Goal: Transaction & Acquisition: Book appointment/travel/reservation

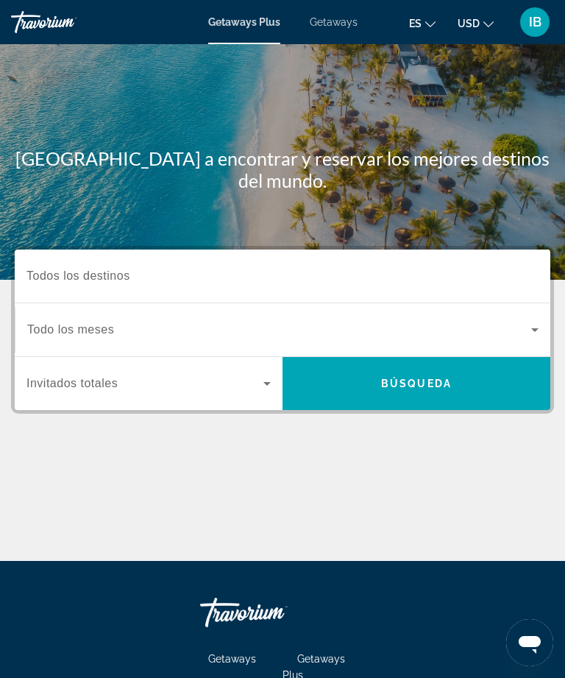
click at [507, 338] on span "Search widget" at bounding box center [279, 330] width 504 height 18
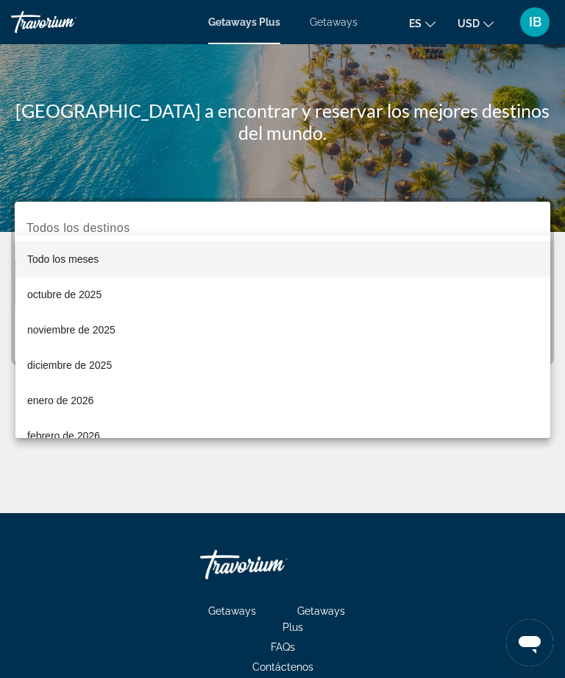
scroll to position [158, 0]
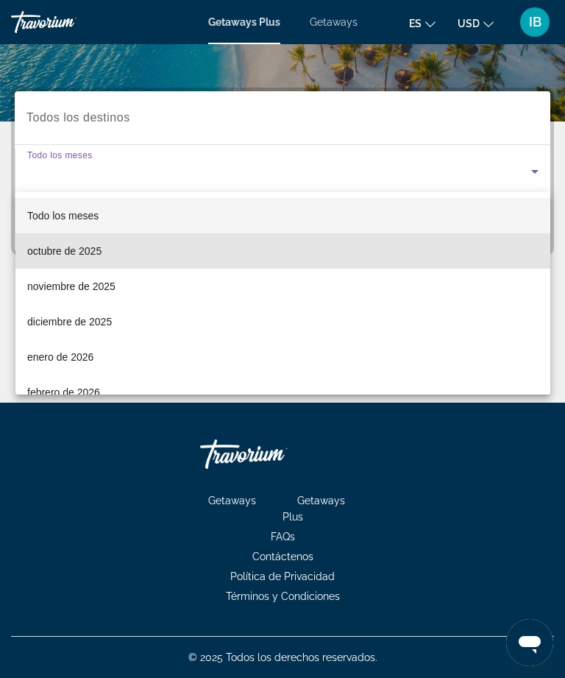
click at [95, 254] on span "octubre de 2025" at bounding box center [64, 251] width 74 height 18
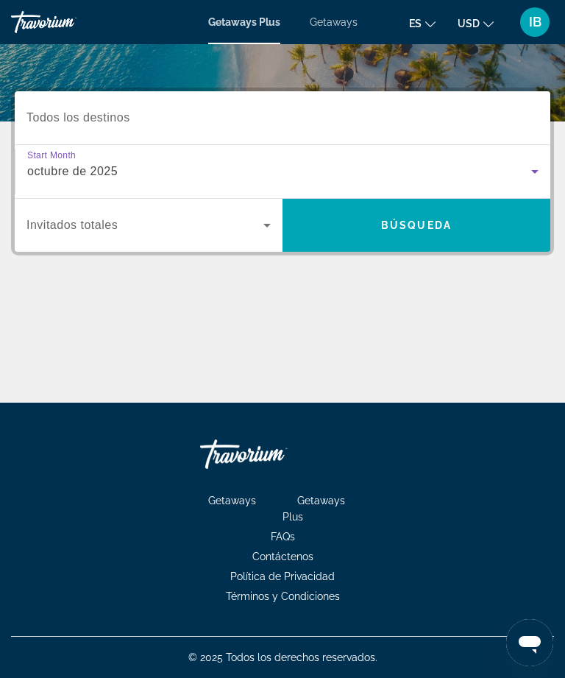
click at [150, 114] on input "Destination Todos los destinos" at bounding box center [282, 119] width 512 height 18
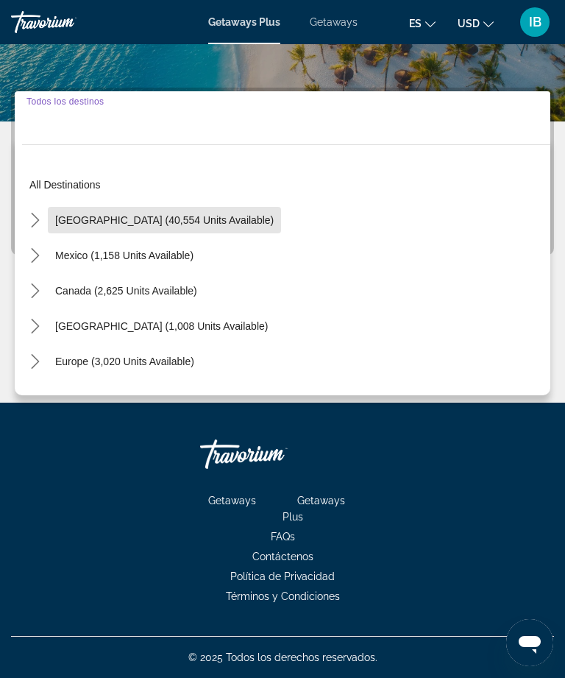
click at [216, 223] on span "[GEOGRAPHIC_DATA] (40,554 units available)" at bounding box center [164, 220] width 218 height 12
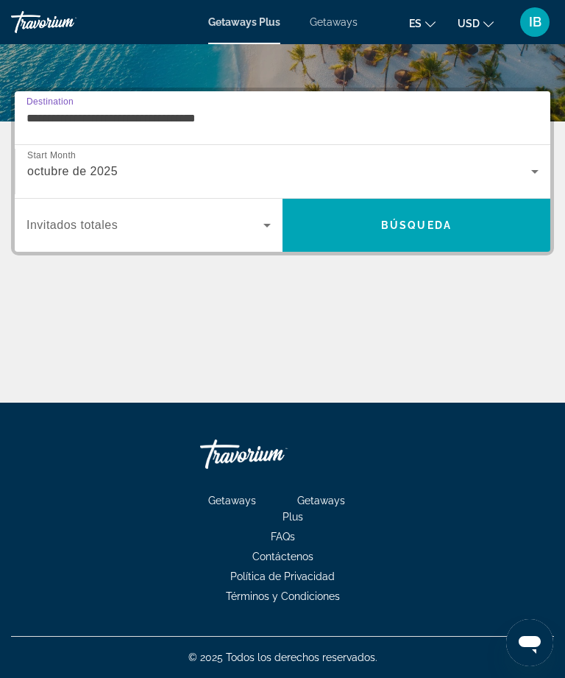
click at [199, 114] on input "**********" at bounding box center [282, 119] width 512 height 18
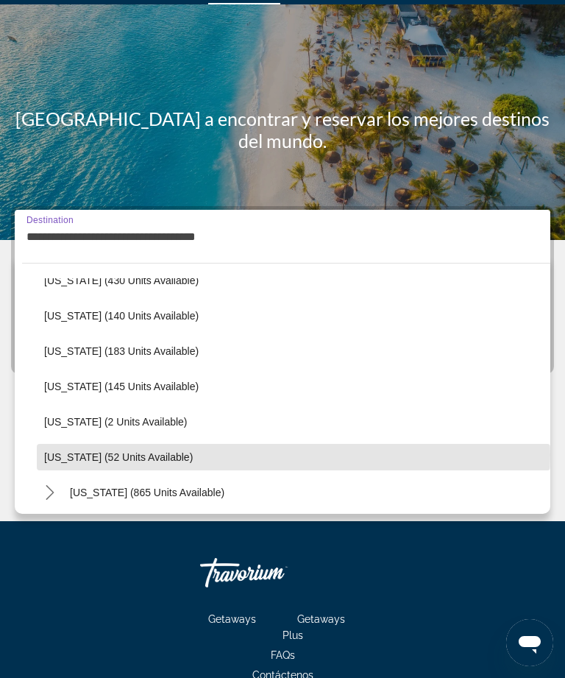
scroll to position [372, 0]
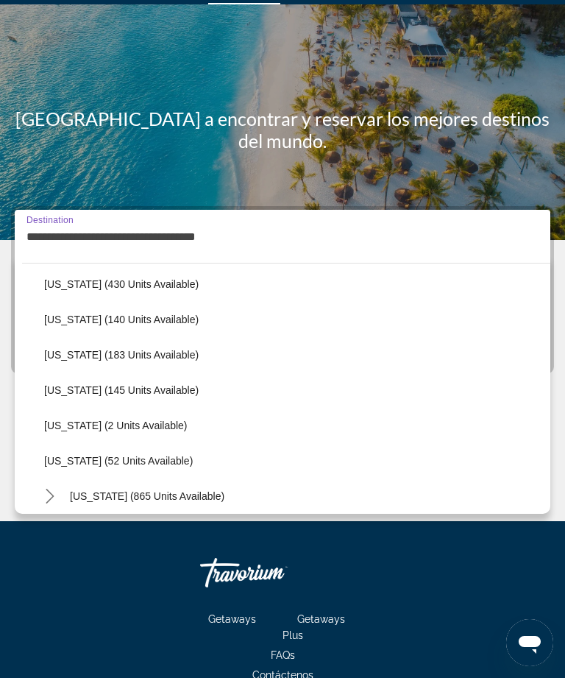
click at [149, 321] on span "[US_STATE] (140 units available)" at bounding box center [121, 319] width 154 height 12
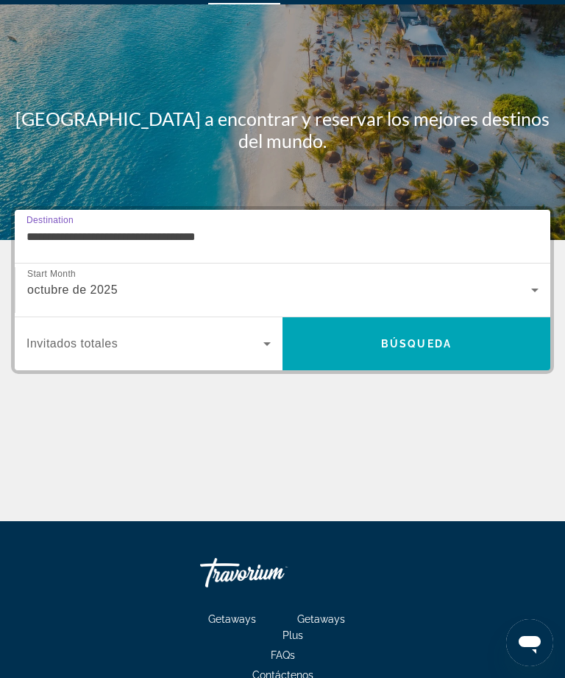
type input "**********"
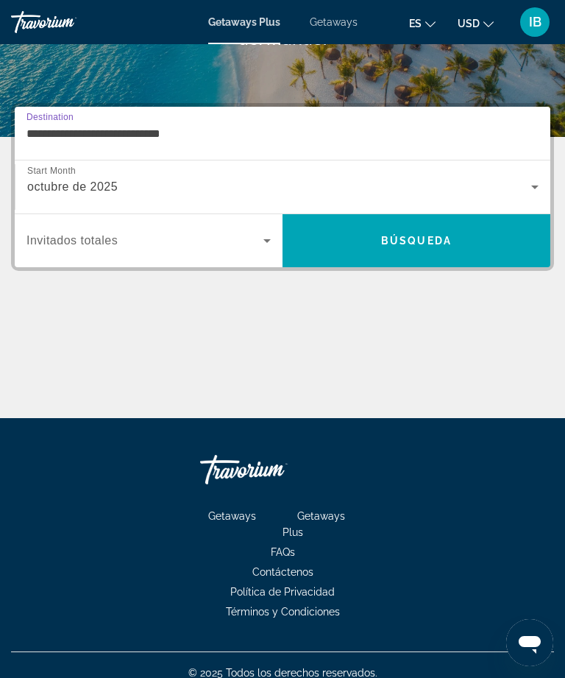
scroll to position [158, 0]
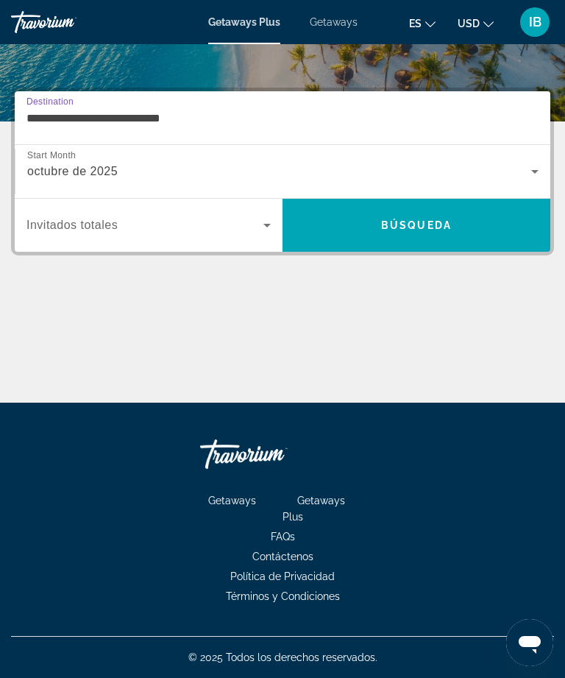
click at [252, 232] on span "Search widget" at bounding box center [144, 225] width 237 height 18
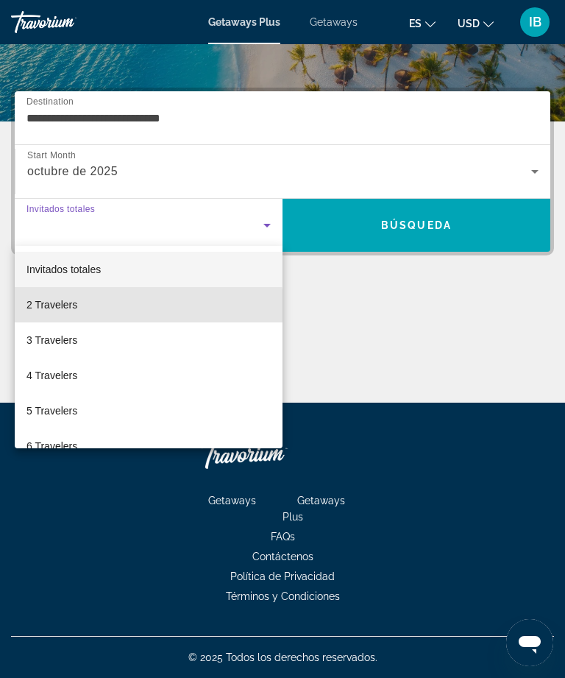
click at [74, 308] on span "2 Travelers" at bounding box center [51, 305] width 51 height 18
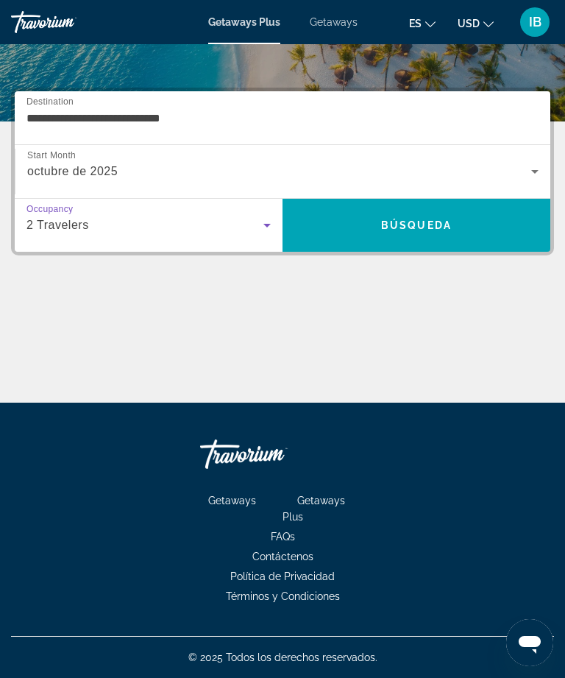
click at [420, 230] on span "Búsqueda" at bounding box center [416, 225] width 71 height 12
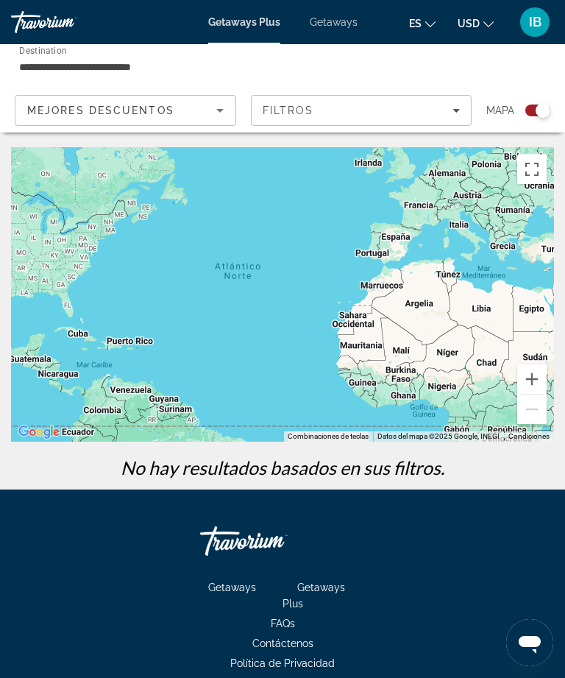
click at [524, 114] on div "Search widget" at bounding box center [532, 110] width 36 height 12
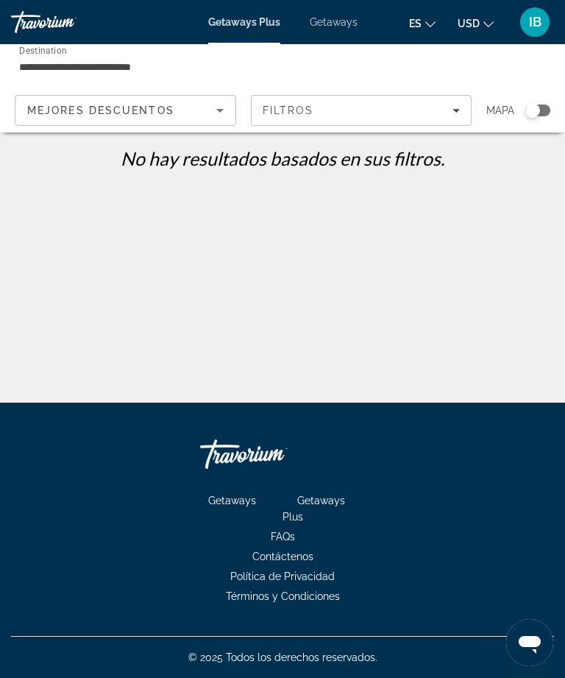
click at [324, 26] on span "Getaways" at bounding box center [334, 22] width 48 height 12
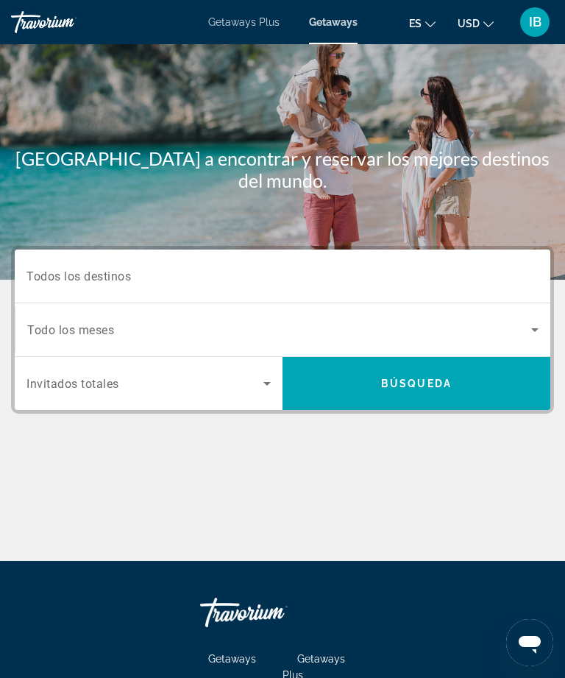
click at [124, 284] on div "Destination Todos los destinos" at bounding box center [282, 276] width 512 height 42
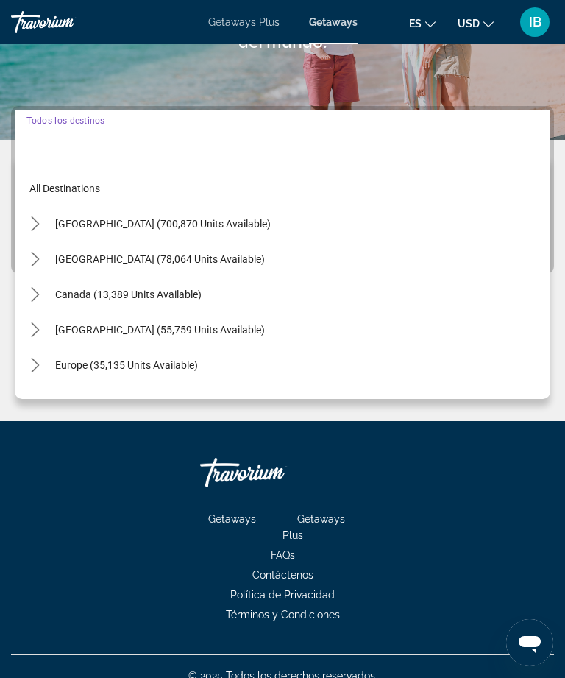
scroll to position [158, 0]
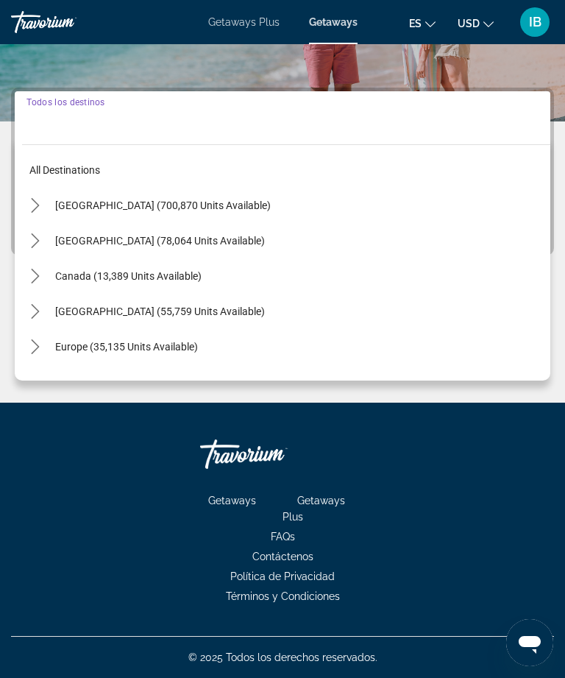
click at [26, 207] on mat-icon "Toggle United States (700,870 units available) submenu" at bounding box center [35, 206] width 26 height 26
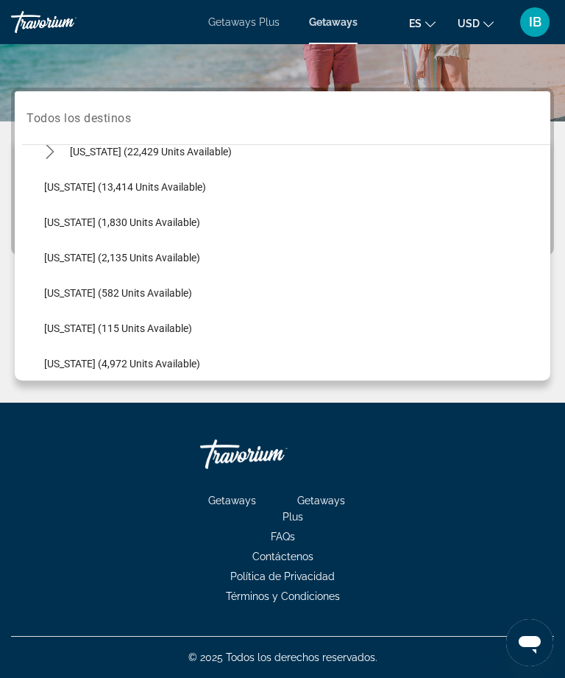
scroll to position [373, 0]
click at [158, 224] on span "[US_STATE] (1,830 units available)" at bounding box center [122, 221] width 156 height 12
type input "**********"
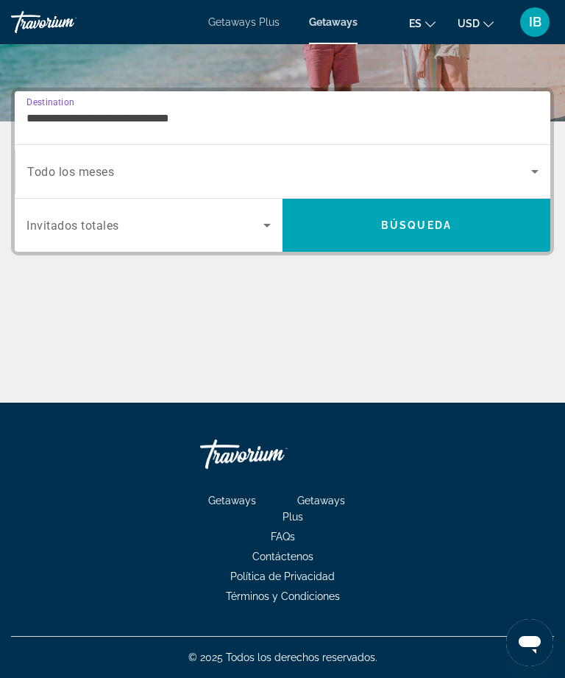
click at [518, 177] on span "Search widget" at bounding box center [279, 172] width 504 height 18
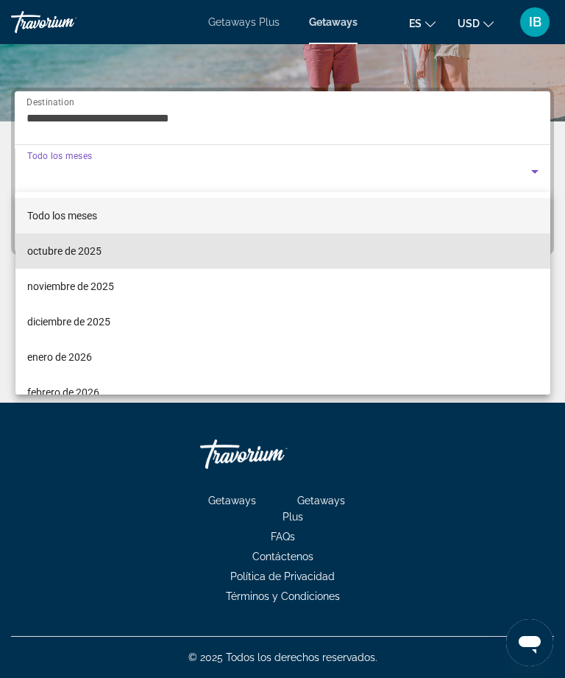
click at [88, 250] on span "octubre de 2025" at bounding box center [64, 251] width 74 height 18
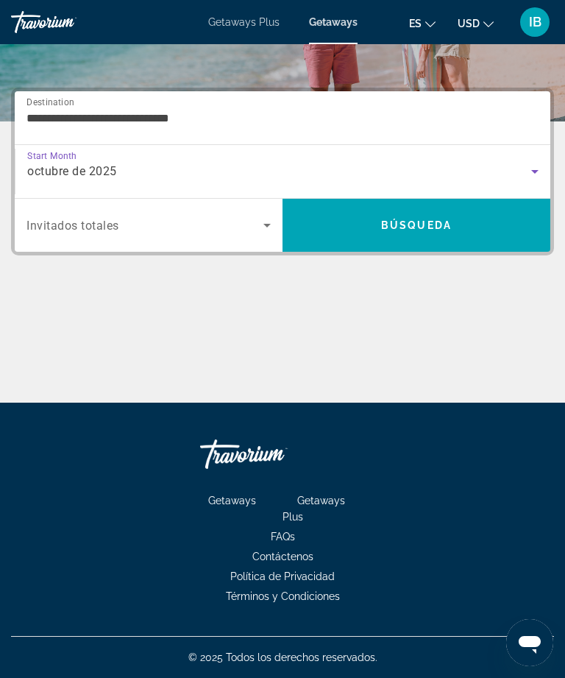
click at [254, 230] on span "Search widget" at bounding box center [144, 225] width 237 height 18
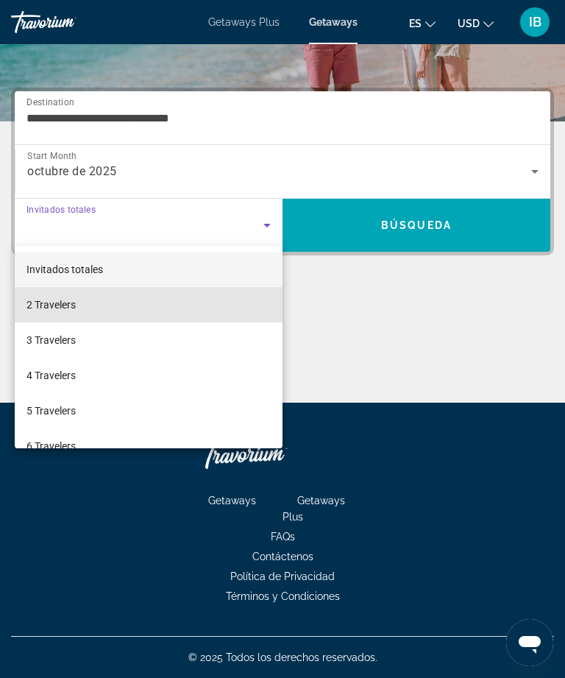
click at [64, 310] on span "2 Travelers" at bounding box center [50, 305] width 49 height 18
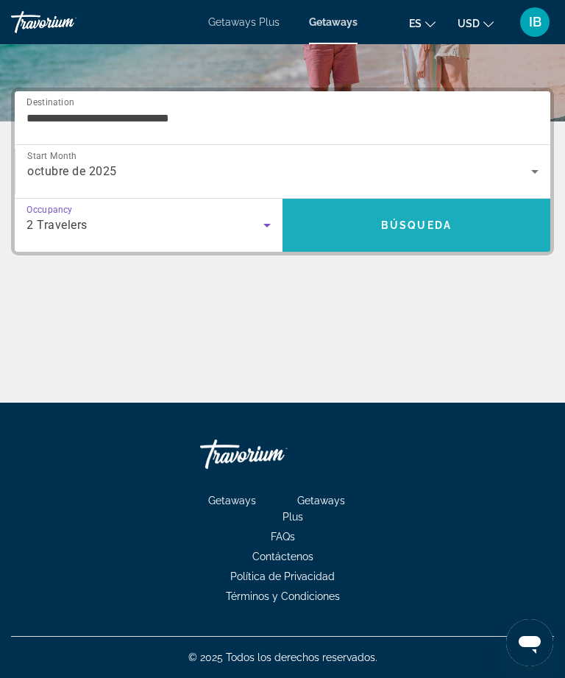
click at [411, 235] on span "Search" at bounding box center [417, 224] width 268 height 35
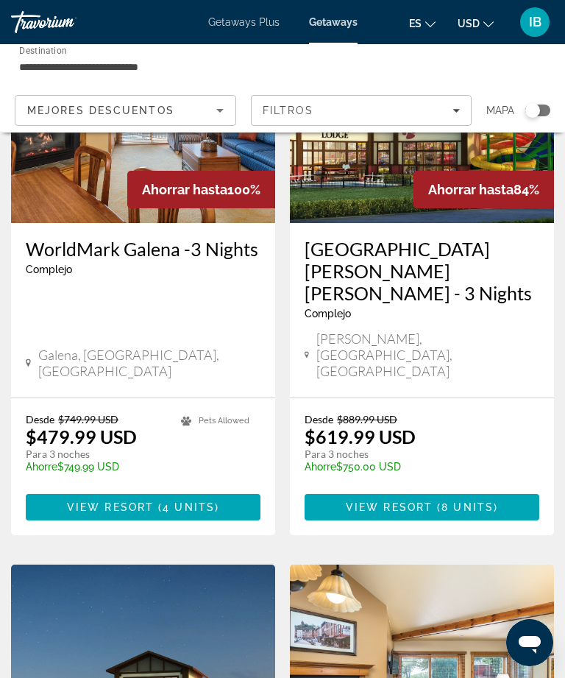
scroll to position [196, 0]
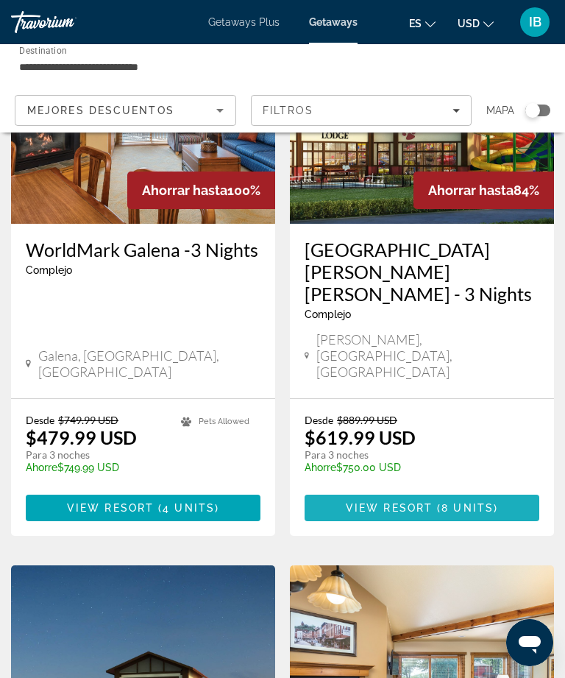
click at [463, 502] on span "8 units" at bounding box center [467, 508] width 52 height 12
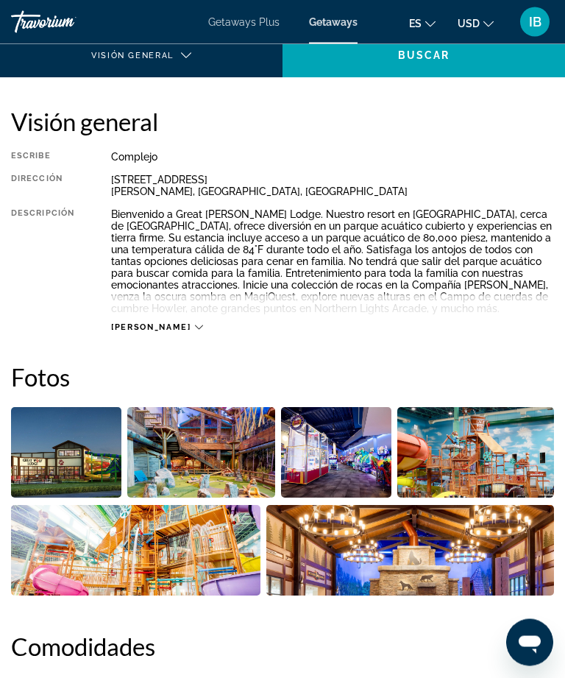
scroll to position [322, 0]
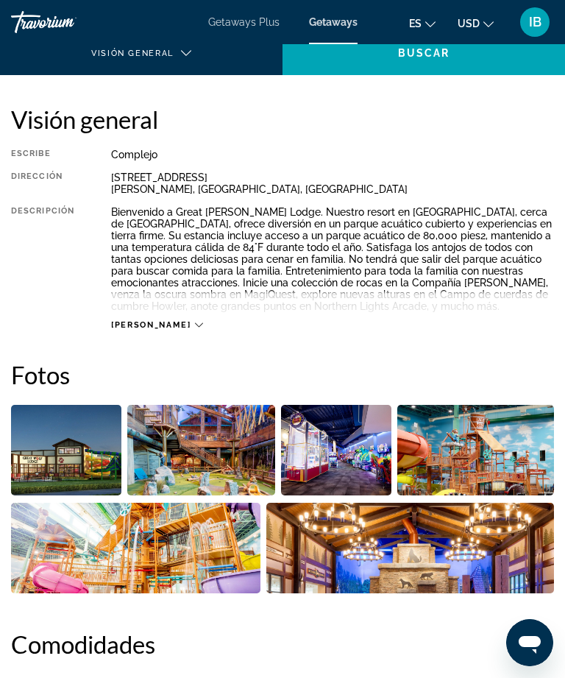
click at [83, 462] on img "Open full-screen image slider" at bounding box center [66, 450] width 110 height 90
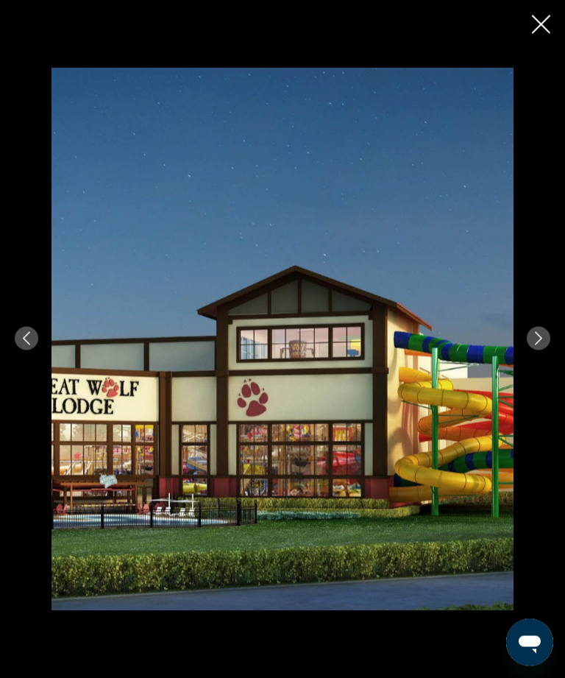
scroll to position [609, 0]
click at [536, 345] on icon "Next image" at bounding box center [538, 338] width 13 height 13
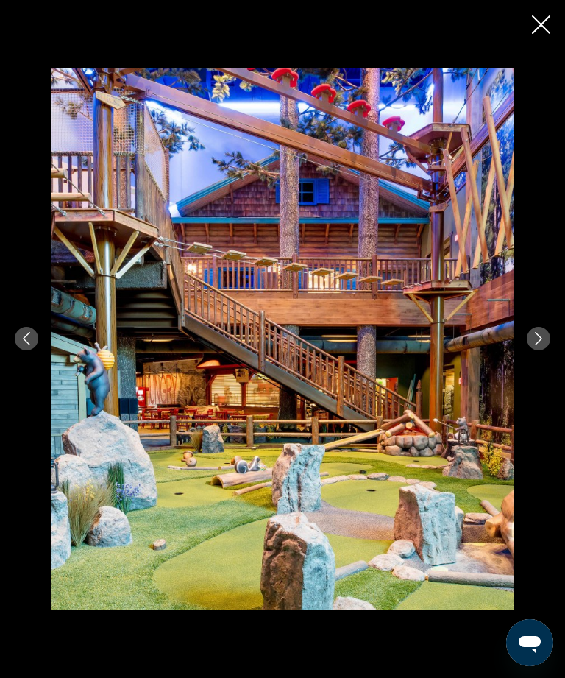
click at [541, 345] on icon "Next image" at bounding box center [538, 338] width 13 height 13
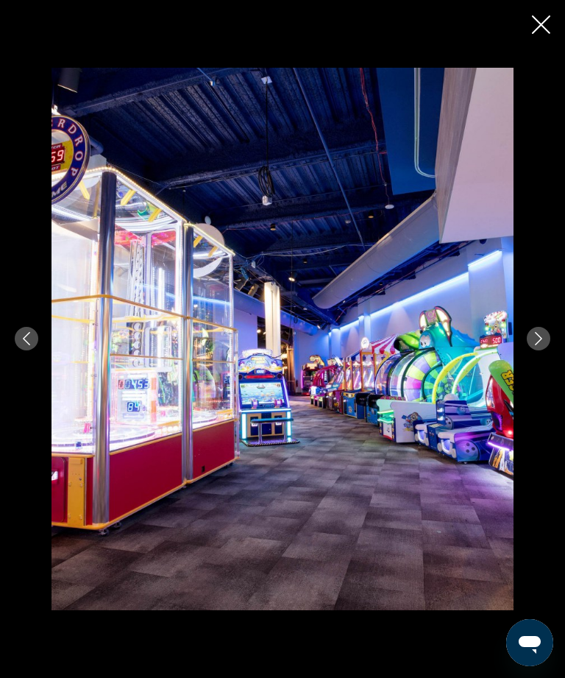
click at [541, 350] on button "Next image" at bounding box center [539, 339] width 24 height 24
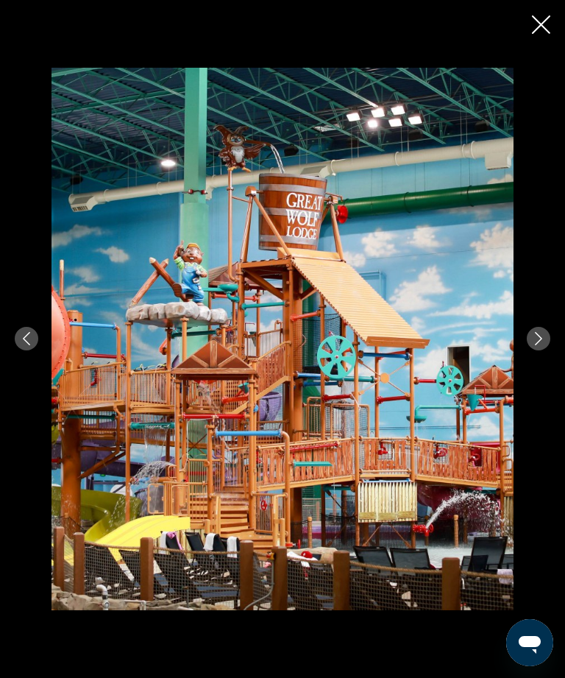
click at [541, 345] on icon "Next image" at bounding box center [538, 338] width 13 height 13
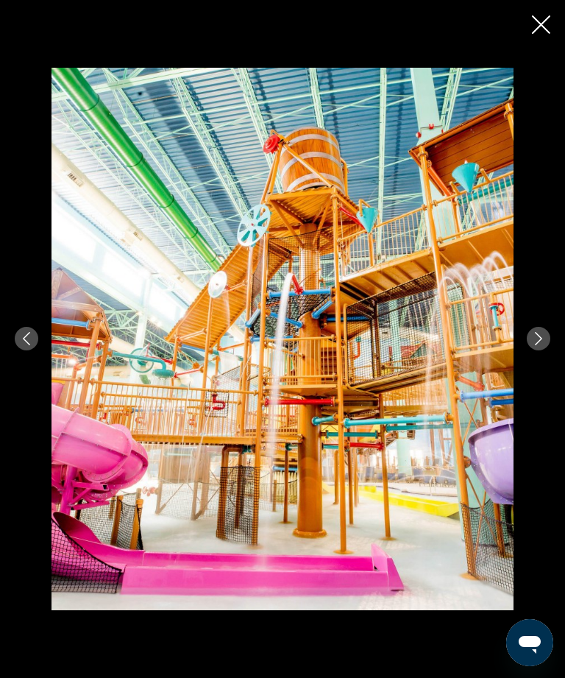
click at [541, 345] on icon "Next image" at bounding box center [538, 338] width 13 height 13
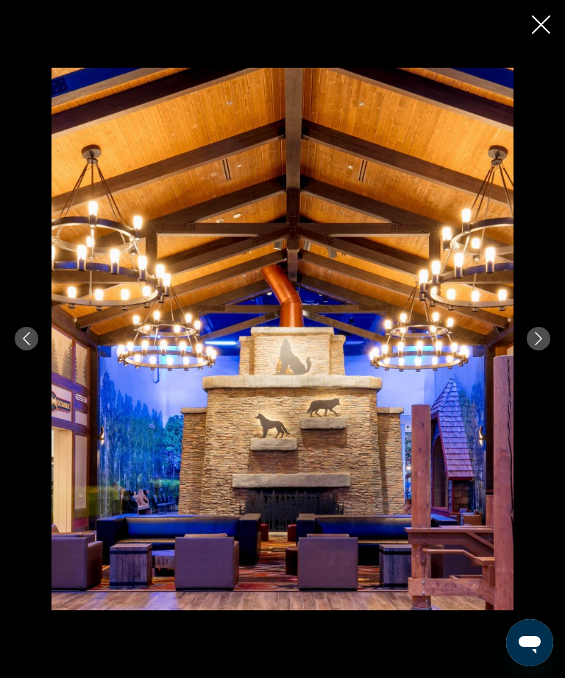
click at [541, 350] on button "Next image" at bounding box center [539, 339] width 24 height 24
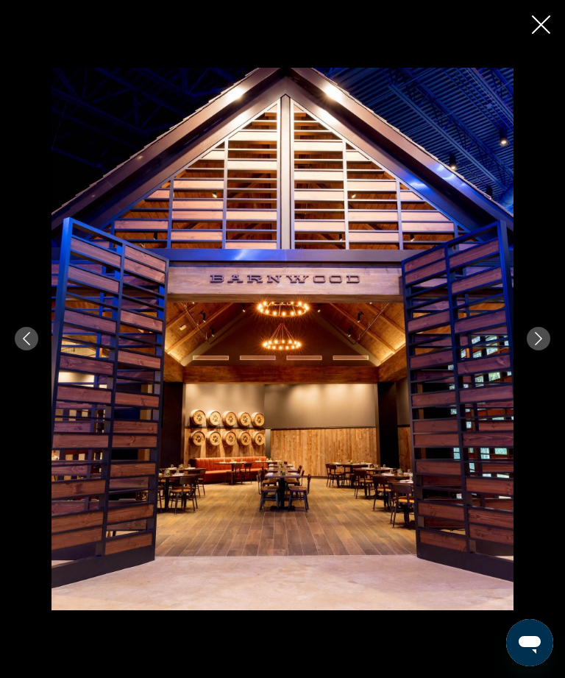
click at [544, 350] on button "Next image" at bounding box center [539, 339] width 24 height 24
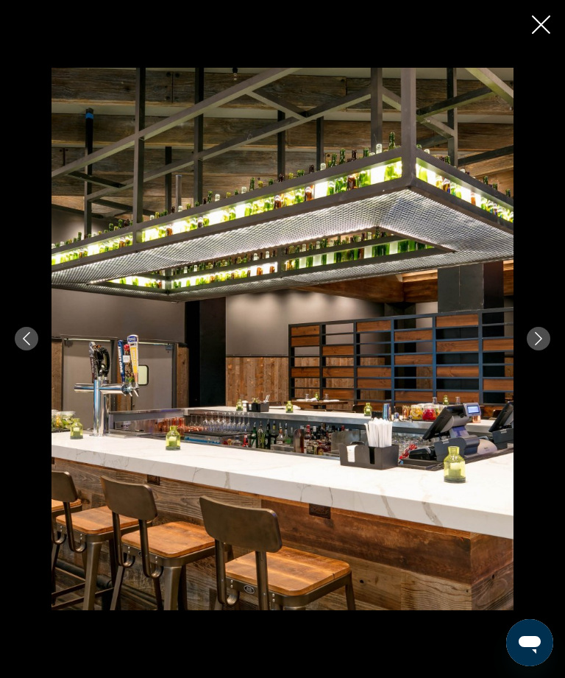
click at [544, 350] on button "Next image" at bounding box center [539, 339] width 24 height 24
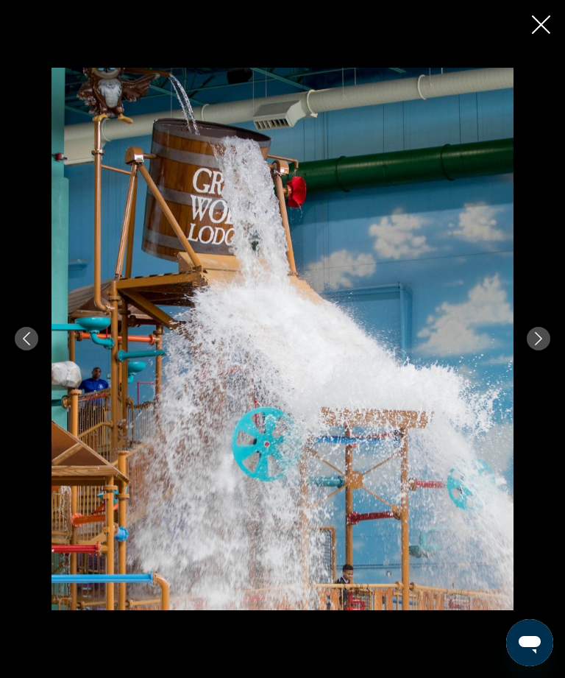
click at [544, 345] on icon "Next image" at bounding box center [538, 338] width 13 height 13
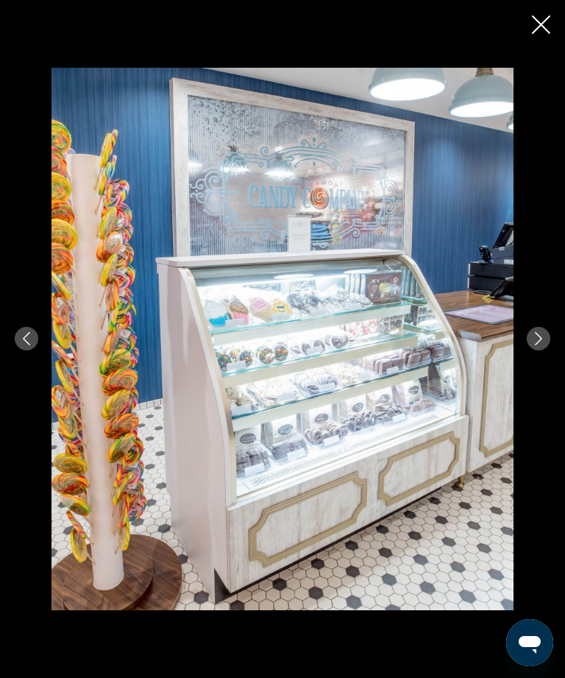
click at [545, 350] on button "Next image" at bounding box center [539, 339] width 24 height 24
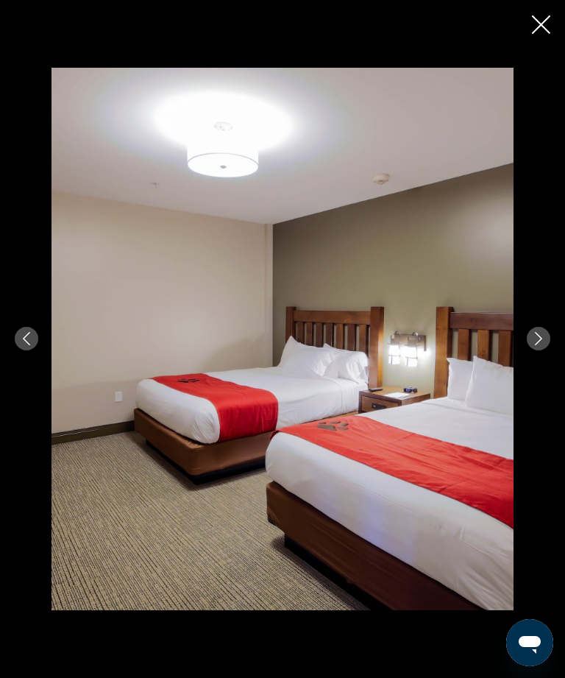
click at [542, 345] on icon "Next image" at bounding box center [538, 338] width 13 height 13
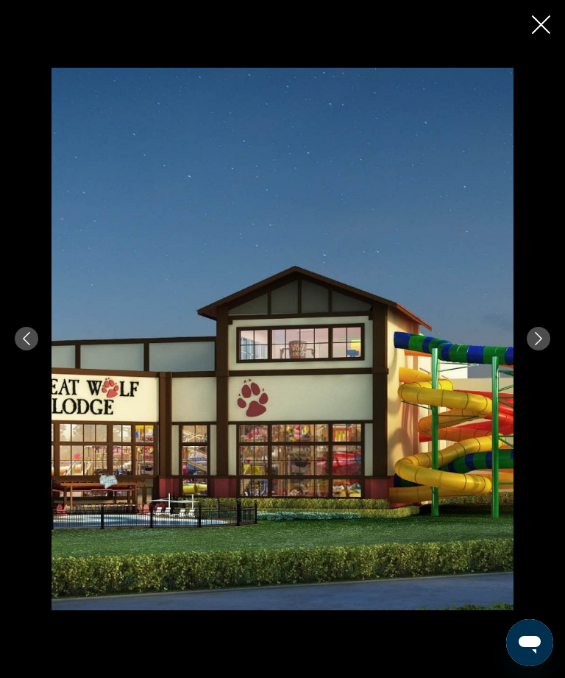
click at [544, 345] on icon "Next image" at bounding box center [538, 338] width 13 height 13
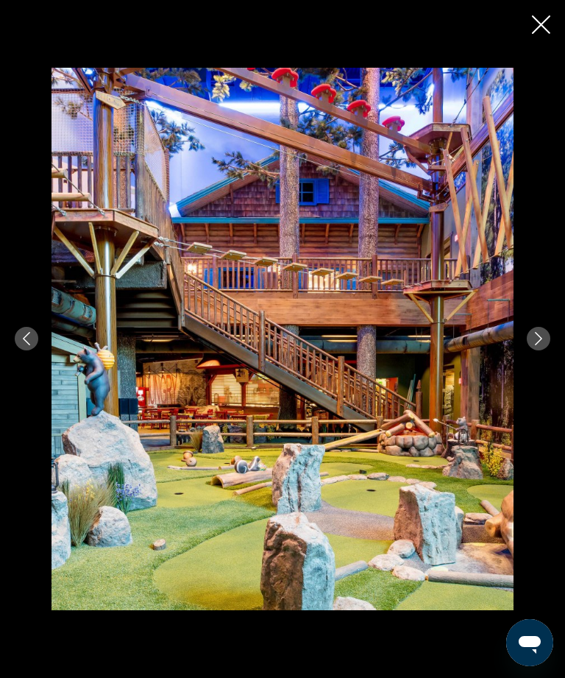
click at [545, 350] on button "Next image" at bounding box center [539, 339] width 24 height 24
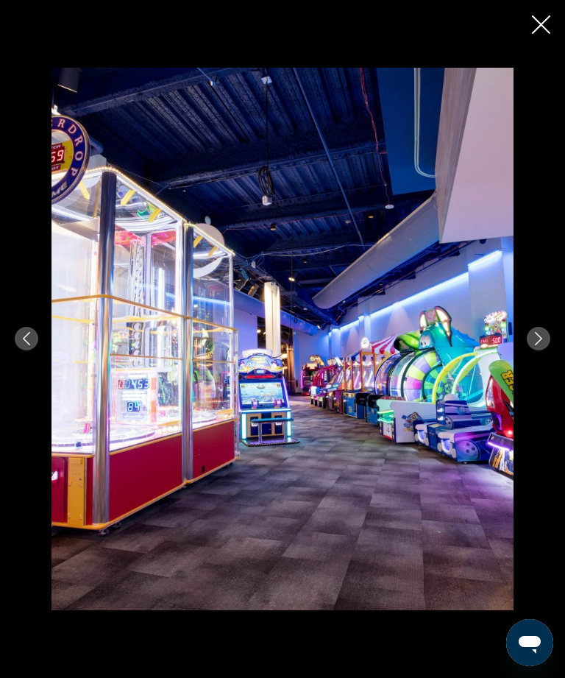
click at [543, 383] on div "prev next" at bounding box center [282, 339] width 565 height 542
click at [543, 23] on icon "Close slideshow" at bounding box center [541, 24] width 18 height 18
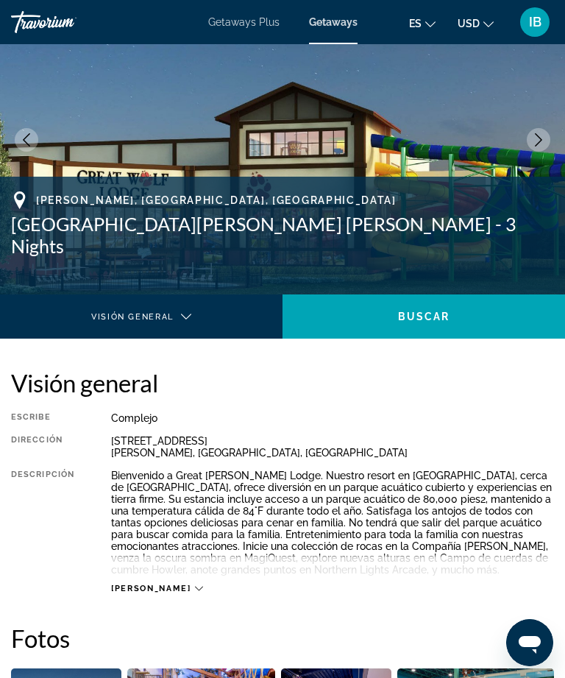
scroll to position [0, 0]
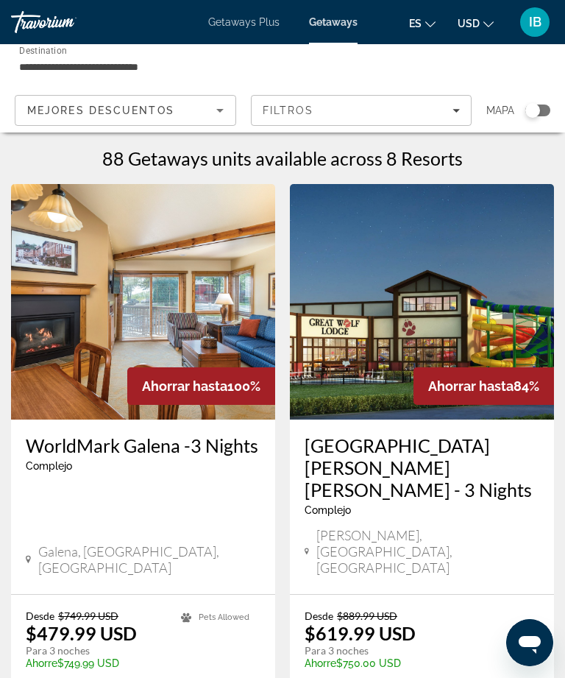
click at [222, 115] on icon "Sort by" at bounding box center [220, 111] width 18 height 18
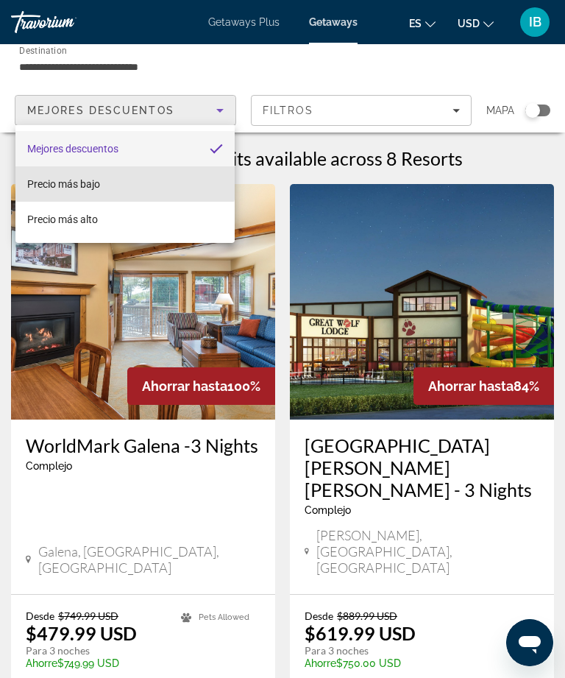
click at [103, 180] on mat-option "Precio más bajo" at bounding box center [124, 183] width 219 height 35
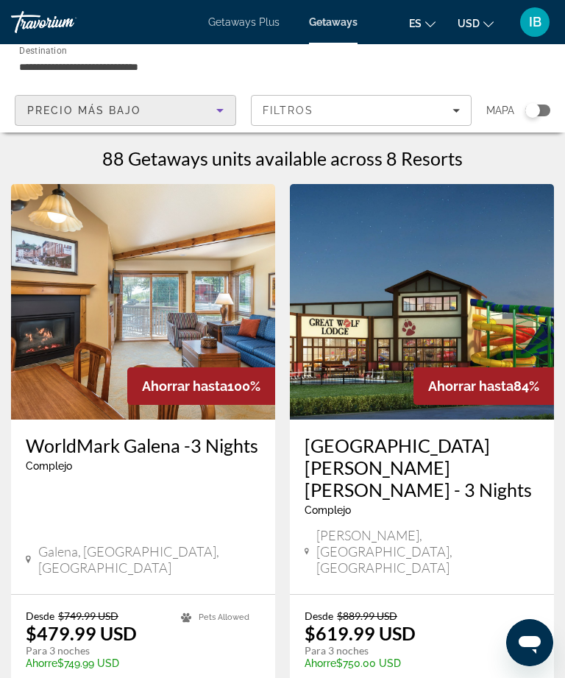
click at [454, 119] on span "Filters" at bounding box center [362, 110] width 220 height 35
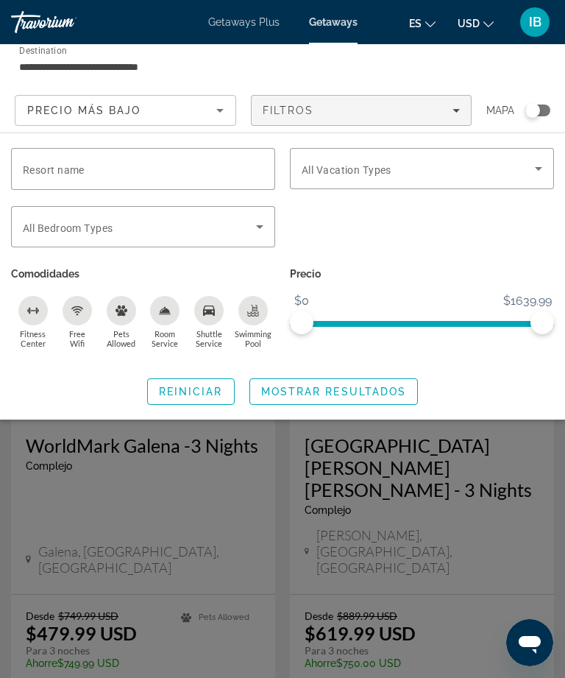
click at [519, 174] on span "Search widget" at bounding box center [418, 169] width 233 height 18
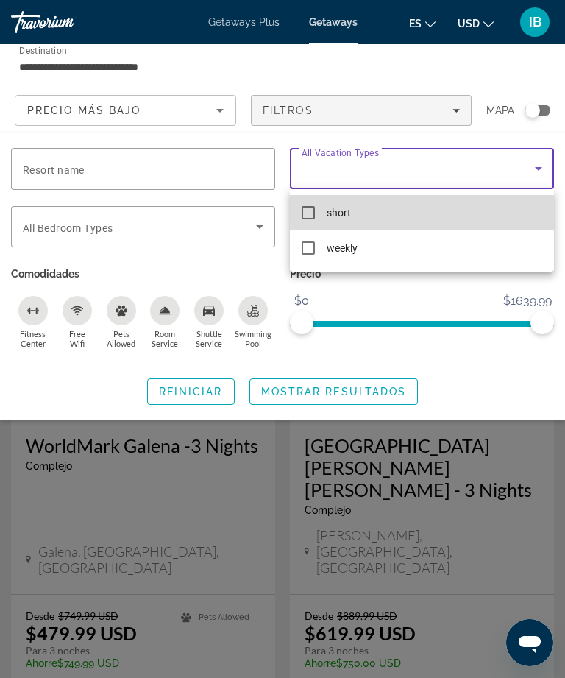
click at [307, 212] on mat-pseudo-checkbox at bounding box center [308, 212] width 13 height 13
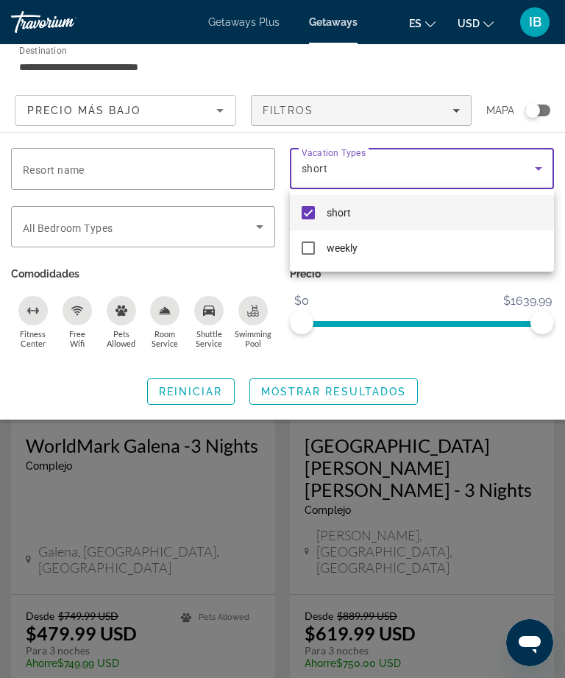
click at [235, 269] on div at bounding box center [282, 339] width 565 height 678
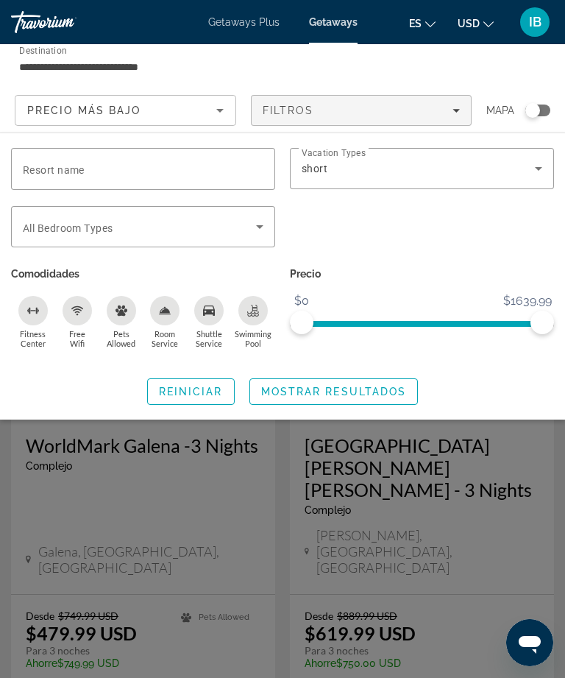
click at [377, 397] on span "Mostrar resultados" at bounding box center [334, 392] width 146 height 12
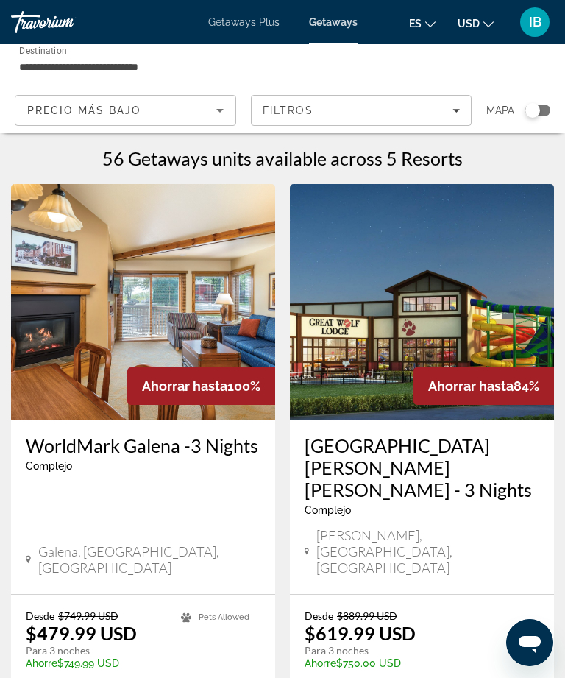
click at [246, 26] on span "Getaways Plus" at bounding box center [243, 22] width 71 height 12
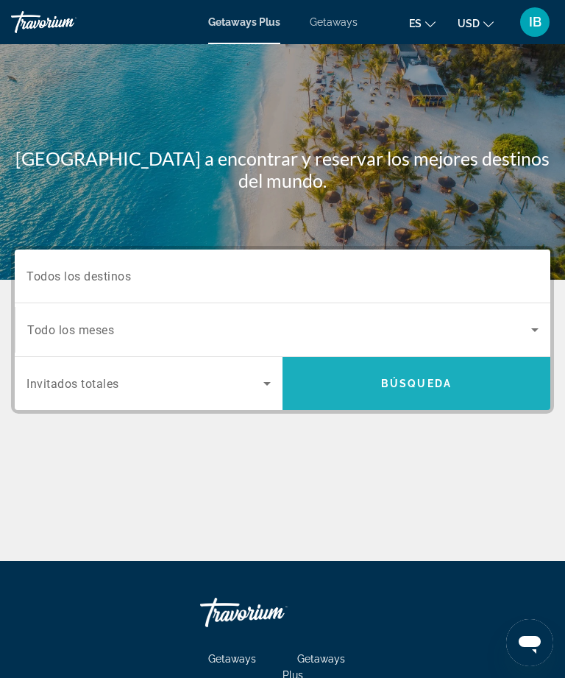
click at [407, 389] on span "Búsqueda" at bounding box center [416, 383] width 71 height 12
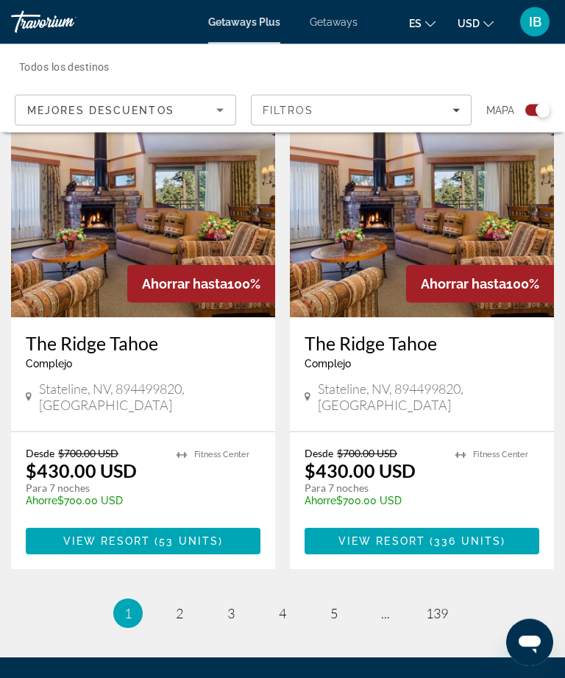
scroll to position [3173, 0]
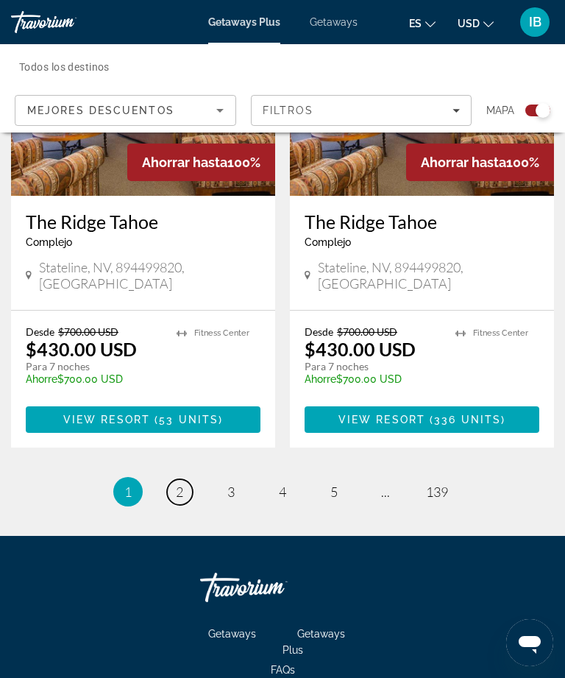
click at [176, 483] on span "2" at bounding box center [179, 491] width 7 height 16
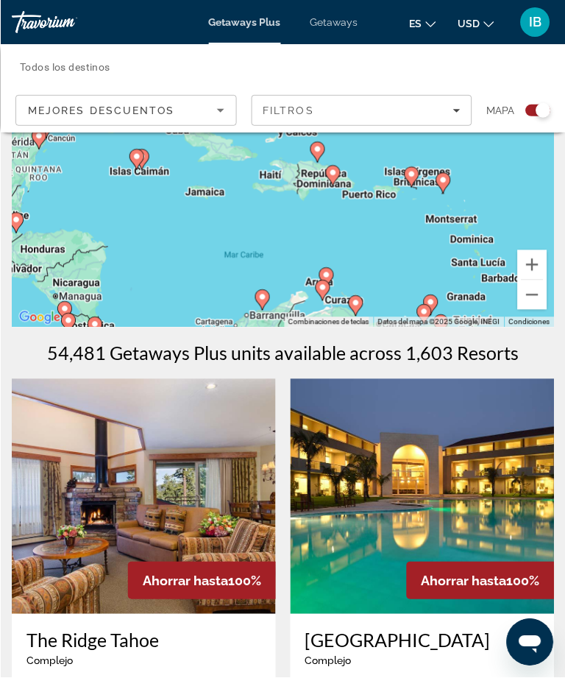
scroll to position [115, 0]
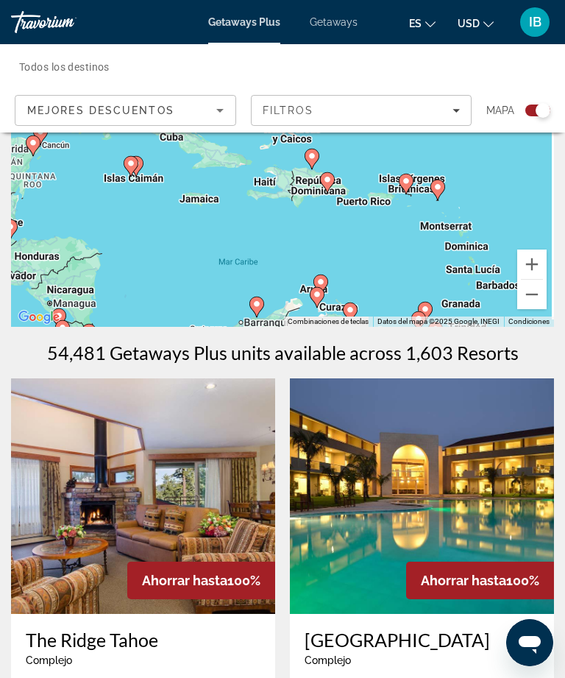
click at [274, 251] on div "Para activar la función de arrastrar con el teclado, presiona Alt + Intro. Una …" at bounding box center [282, 179] width 543 height 294
click at [242, 235] on div "Para activar la función de arrastrar con el teclado, presiona Alt + Intro. Una …" at bounding box center [282, 179] width 543 height 294
click at [539, 301] on button "Alejar" at bounding box center [531, 294] width 29 height 29
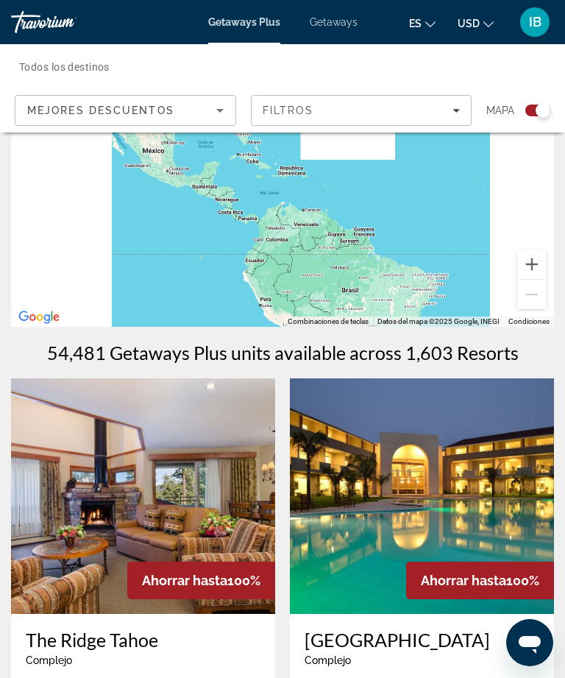
scroll to position [127, 0]
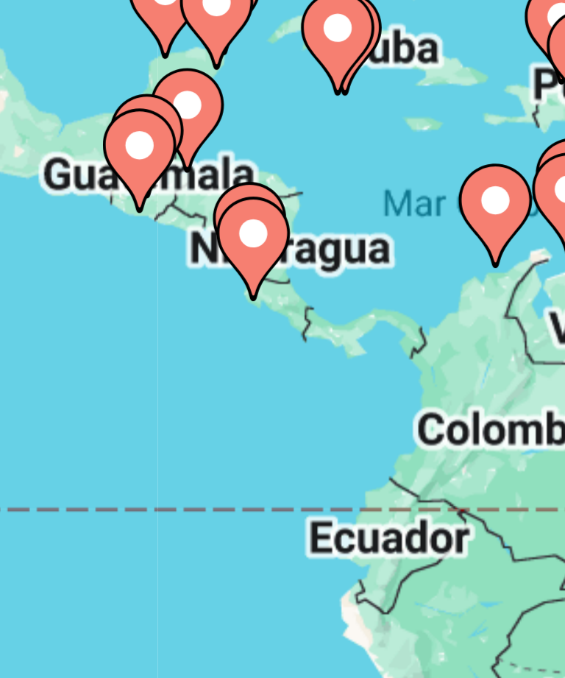
type input "**********"
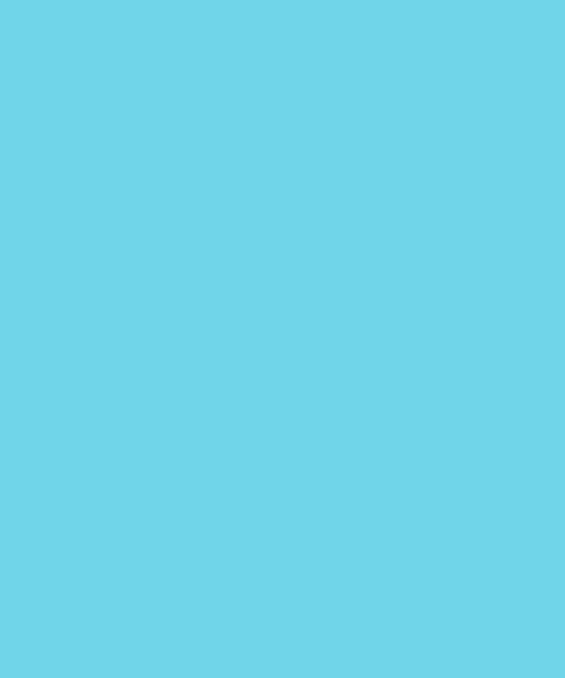
click at [93, 115] on div "Para activar la función de arrastrar con el teclado, presiona Alt + Intro. Una …" at bounding box center [282, 167] width 543 height 294
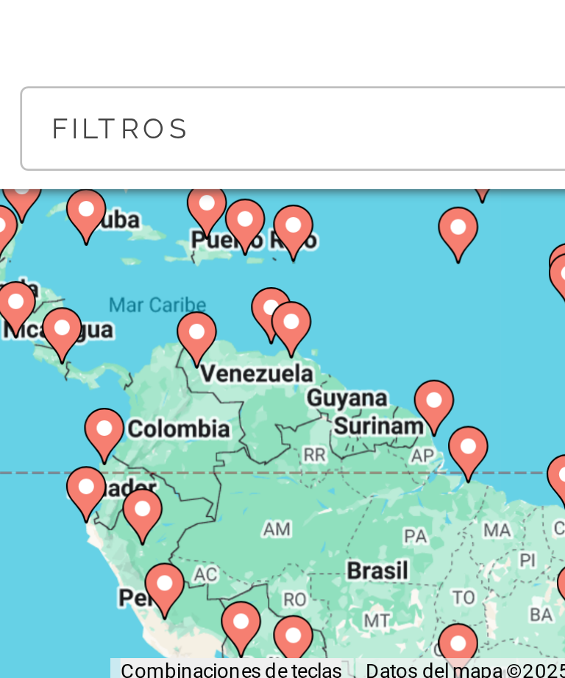
scroll to position [0, 0]
